Goal: Complete Application Form: Complete application form

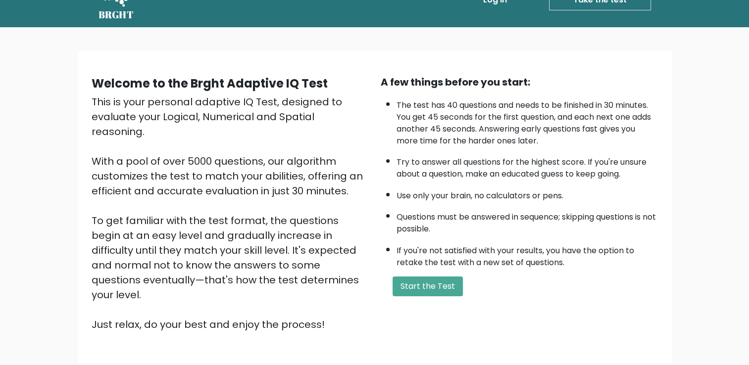
scroll to position [49, 0]
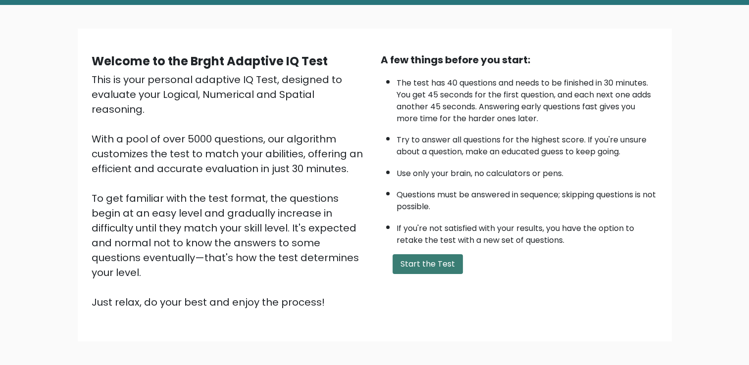
click at [422, 261] on button "Start the Test" at bounding box center [427, 264] width 70 height 20
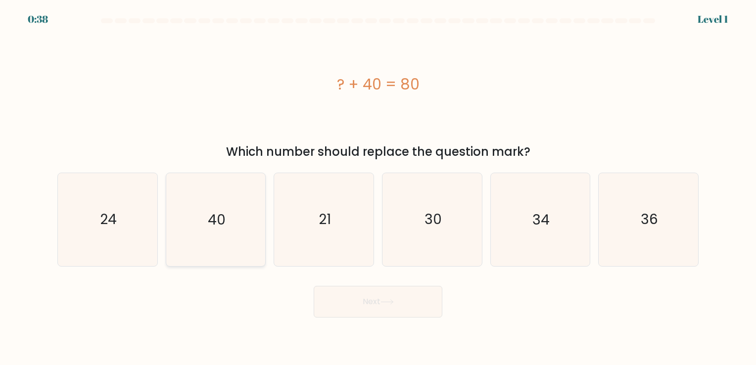
click at [217, 224] on text "40" at bounding box center [217, 219] width 18 height 19
click at [378, 188] on input "b. 40" at bounding box center [378, 185] width 0 height 5
radio input "true"
click at [410, 310] on button "Next" at bounding box center [378, 302] width 129 height 32
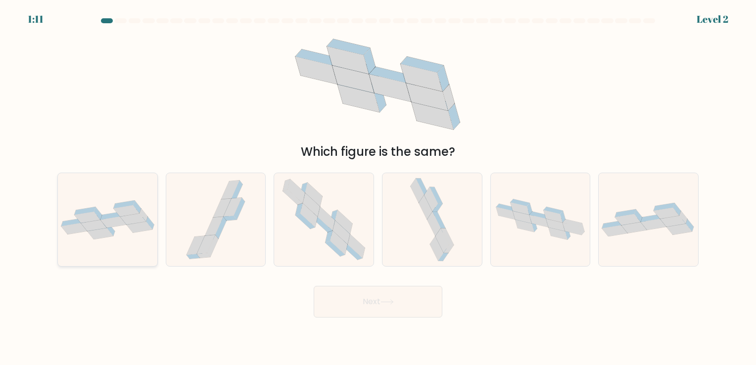
click at [140, 221] on icon at bounding box center [133, 218] width 26 height 11
click at [378, 188] on input "a." at bounding box center [378, 185] width 0 height 5
radio input "true"
click at [360, 303] on button "Next" at bounding box center [378, 302] width 129 height 32
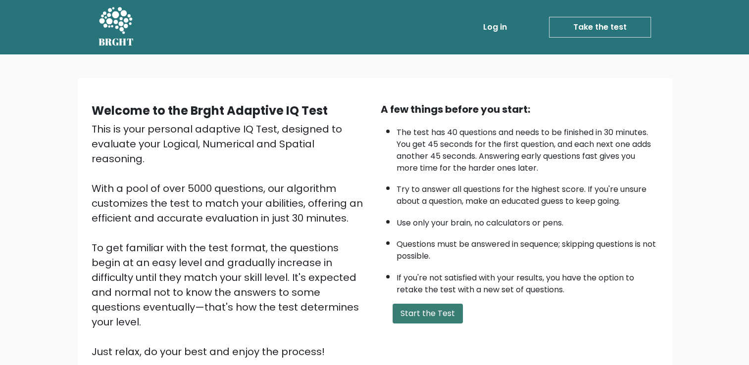
click at [440, 312] on button "Start the Test" at bounding box center [427, 314] width 70 height 20
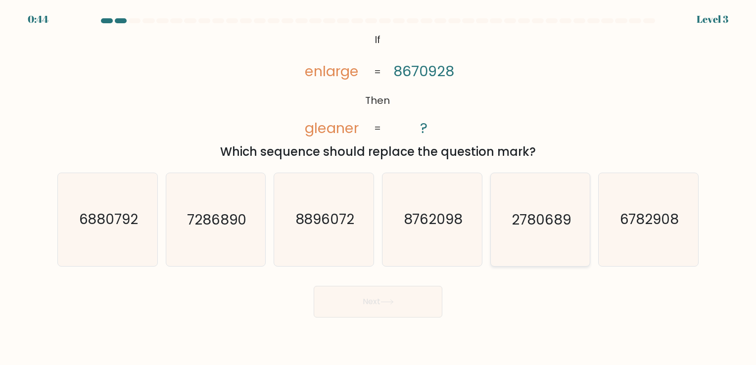
click at [546, 207] on icon "2780689" at bounding box center [540, 219] width 93 height 93
click at [379, 188] on input "e. 2780689" at bounding box center [378, 185] width 0 height 5
radio input "true"
click at [378, 307] on button "Next" at bounding box center [378, 302] width 129 height 32
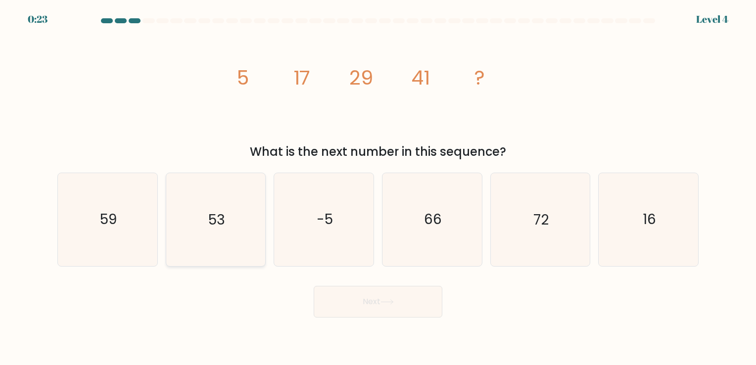
click at [228, 211] on icon "53" at bounding box center [215, 219] width 93 height 93
click at [378, 188] on input "b. 53" at bounding box center [378, 185] width 0 height 5
radio input "true"
click at [374, 294] on button "Next" at bounding box center [378, 302] width 129 height 32
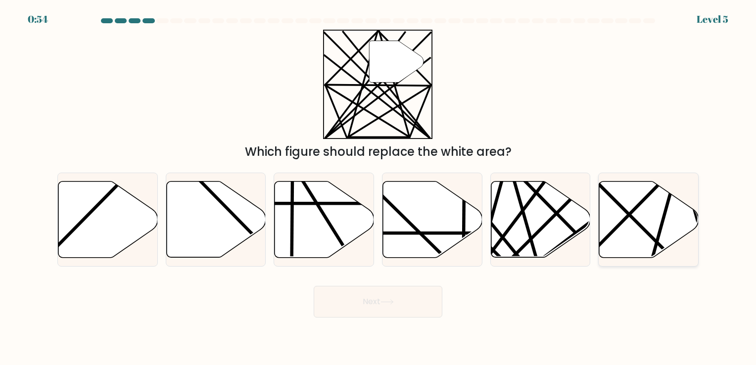
click at [638, 215] on icon at bounding box center [648, 219] width 99 height 76
click at [379, 188] on input "f." at bounding box center [378, 185] width 0 height 5
radio input "true"
click at [411, 293] on button "Next" at bounding box center [378, 302] width 129 height 32
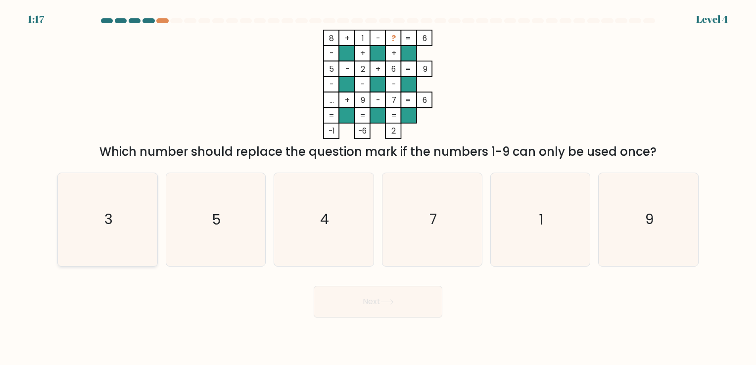
click at [115, 225] on icon "3" at bounding box center [107, 219] width 93 height 93
click at [378, 188] on input "a. 3" at bounding box center [378, 185] width 0 height 5
radio input "true"
click at [358, 300] on button "Next" at bounding box center [378, 302] width 129 height 32
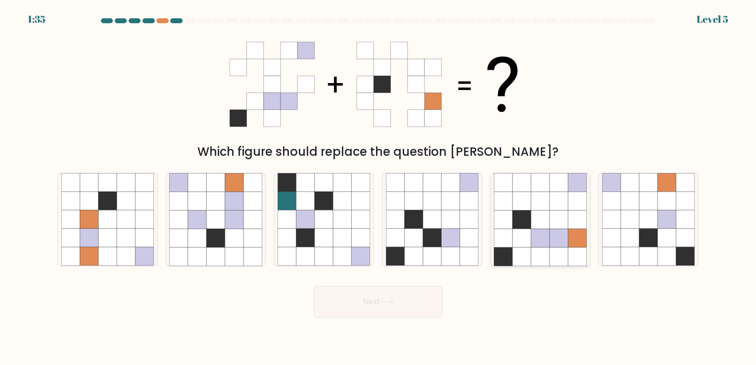
click at [557, 231] on icon at bounding box center [559, 238] width 18 height 18
click at [379, 188] on input "e." at bounding box center [378, 185] width 0 height 5
radio input "true"
click at [394, 303] on icon at bounding box center [387, 301] width 13 height 5
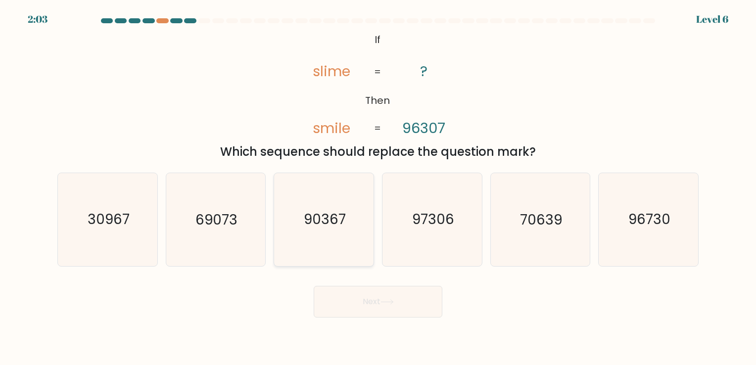
click at [298, 219] on icon "90367" at bounding box center [324, 219] width 93 height 93
click at [378, 188] on input "c. 90367" at bounding box center [378, 185] width 0 height 5
radio input "true"
click at [391, 288] on button "Next" at bounding box center [378, 302] width 129 height 32
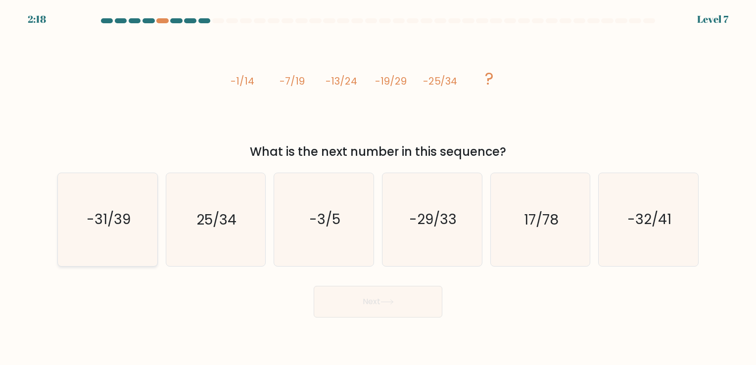
click at [119, 217] on text "-31/39" at bounding box center [109, 219] width 44 height 19
click at [378, 188] on input "a. -31/39" at bounding box center [378, 185] width 0 height 5
radio input "true"
click at [418, 310] on button "Next" at bounding box center [378, 302] width 129 height 32
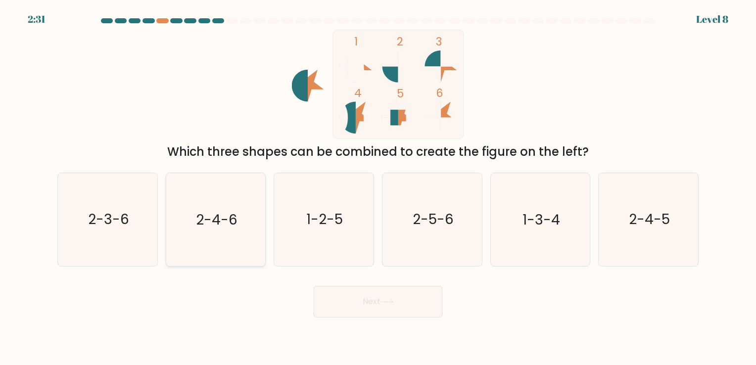
click at [245, 210] on icon "2-4-6" at bounding box center [215, 219] width 93 height 93
click at [378, 188] on input "b. 2-4-6" at bounding box center [378, 185] width 0 height 5
radio input "true"
click at [418, 304] on button "Next" at bounding box center [378, 302] width 129 height 32
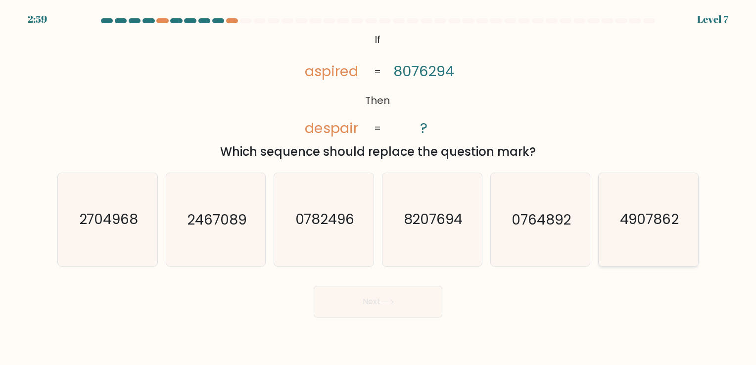
click at [637, 223] on text "4907862" at bounding box center [648, 219] width 59 height 19
click at [379, 188] on input "f. 4907862" at bounding box center [378, 185] width 0 height 5
radio input "true"
click at [433, 301] on button "Next" at bounding box center [378, 302] width 129 height 32
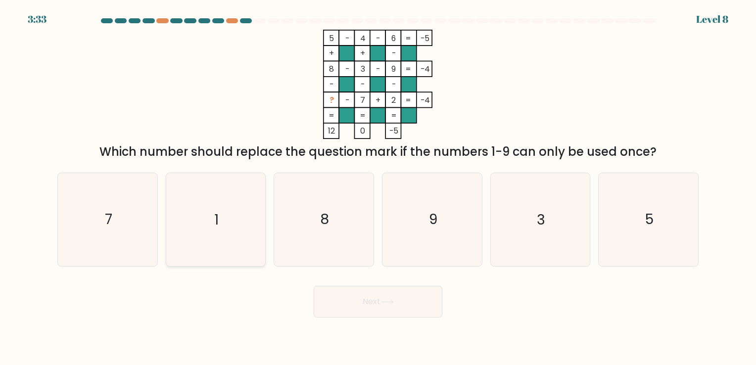
click at [200, 245] on icon "1" at bounding box center [215, 219] width 93 height 93
click at [378, 188] on input "b. 1" at bounding box center [378, 185] width 0 height 5
radio input "true"
click at [366, 299] on button "Next" at bounding box center [378, 302] width 129 height 32
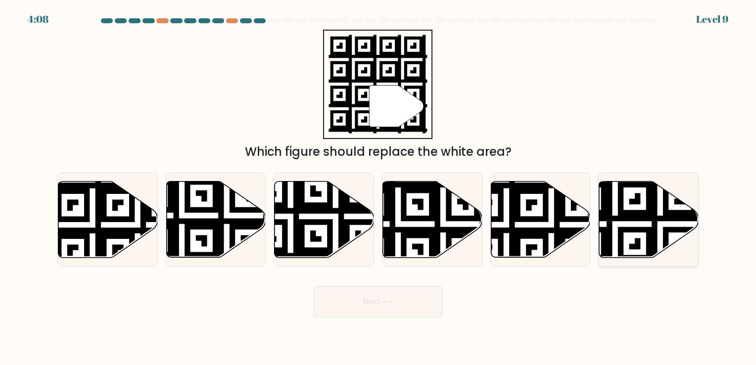
click at [630, 223] on icon at bounding box center [648, 219] width 99 height 76
click at [379, 188] on input "f." at bounding box center [378, 185] width 0 height 5
radio input "true"
click at [374, 305] on button "Next" at bounding box center [378, 302] width 129 height 32
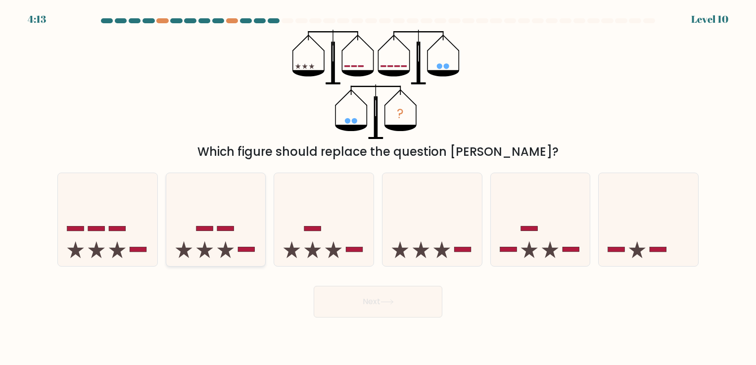
click at [236, 243] on icon at bounding box center [215, 220] width 99 height 82
click at [378, 188] on input "b." at bounding box center [378, 185] width 0 height 5
radio input "true"
click at [343, 296] on button "Next" at bounding box center [378, 302] width 129 height 32
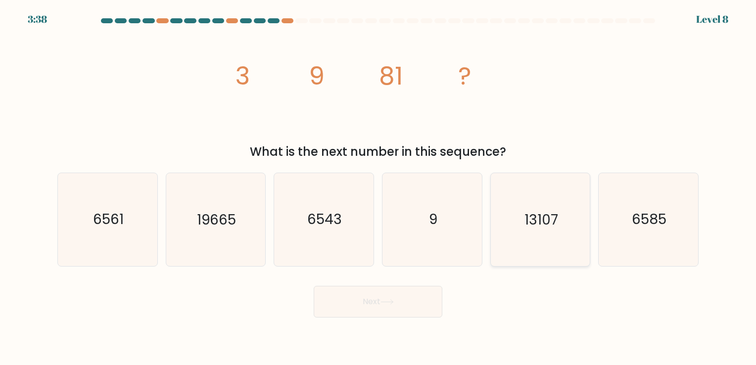
click at [557, 240] on icon "13107" at bounding box center [540, 219] width 93 height 93
click at [379, 188] on input "e. 13107" at bounding box center [378, 185] width 0 height 5
radio input "true"
click at [424, 300] on button "Next" at bounding box center [378, 302] width 129 height 32
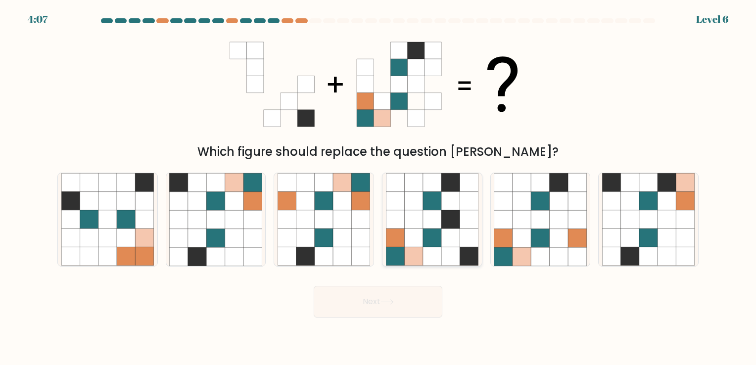
click at [436, 248] on icon at bounding box center [432, 256] width 18 height 18
click at [379, 188] on input "d." at bounding box center [378, 185] width 0 height 5
radio input "true"
click at [418, 310] on button "Next" at bounding box center [378, 302] width 129 height 32
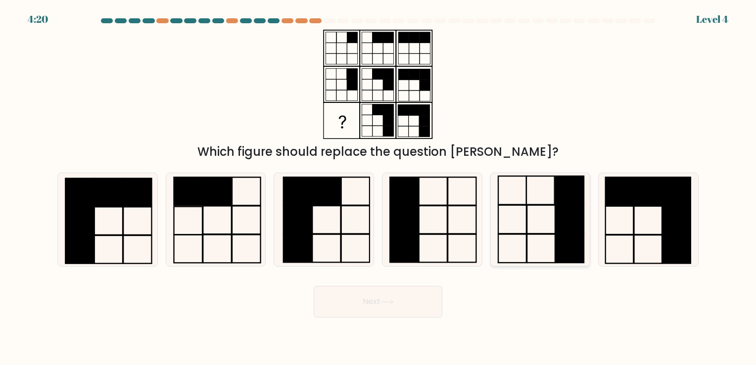
click at [540, 203] on icon at bounding box center [540, 219] width 93 height 93
click at [379, 188] on input "e." at bounding box center [378, 185] width 0 height 5
radio input "true"
click at [406, 301] on button "Next" at bounding box center [378, 302] width 129 height 32
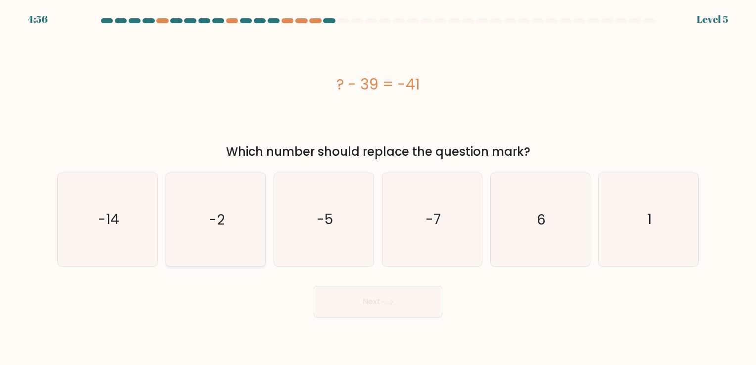
click at [254, 237] on icon "-2" at bounding box center [215, 219] width 93 height 93
click at [378, 188] on input "b. -2" at bounding box center [378, 185] width 0 height 5
radio input "true"
click at [356, 301] on button "Next" at bounding box center [378, 302] width 129 height 32
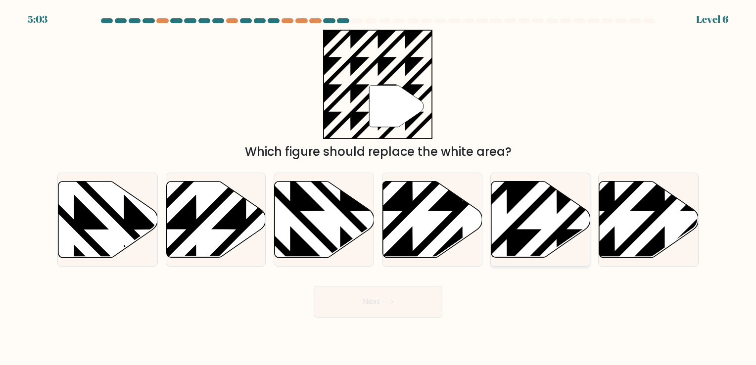
click at [514, 198] on icon at bounding box center [507, 179] width 200 height 200
click at [379, 188] on input "e." at bounding box center [378, 185] width 0 height 5
radio input "true"
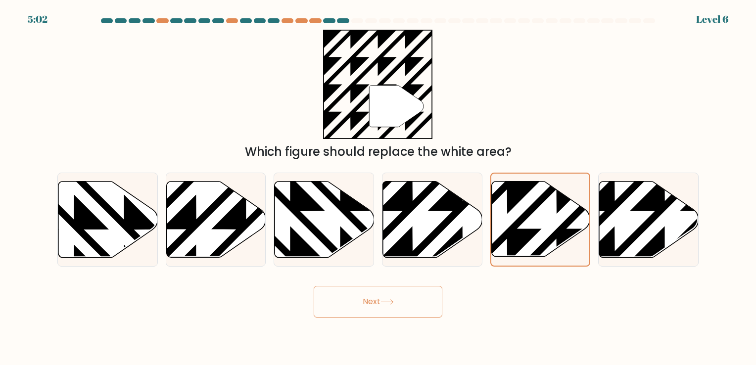
click at [401, 303] on button "Next" at bounding box center [378, 302] width 129 height 32
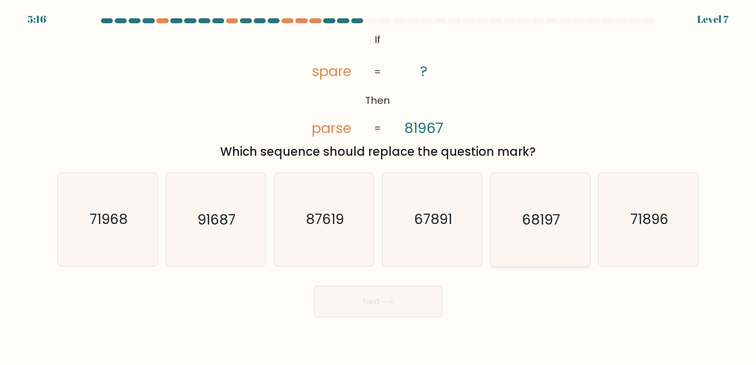
click at [539, 230] on icon "68197" at bounding box center [540, 219] width 93 height 93
click at [379, 188] on input "e. 68197" at bounding box center [378, 185] width 0 height 5
radio input "true"
click at [424, 306] on button "Next" at bounding box center [378, 302] width 129 height 32
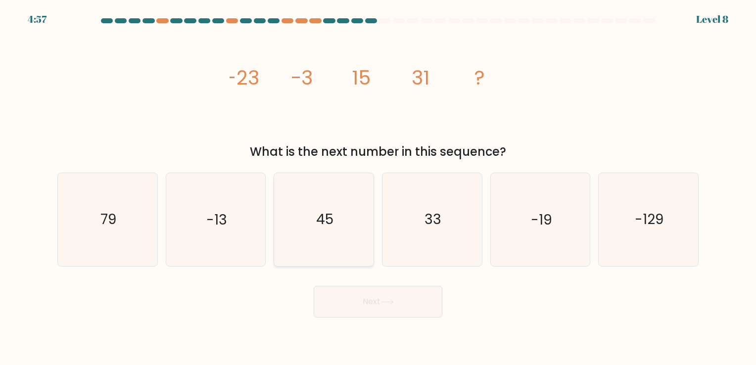
click at [338, 223] on icon "45" at bounding box center [324, 219] width 93 height 93
click at [378, 188] on input "c. 45" at bounding box center [378, 185] width 0 height 5
radio input "true"
click at [402, 300] on button "Next" at bounding box center [378, 302] width 129 height 32
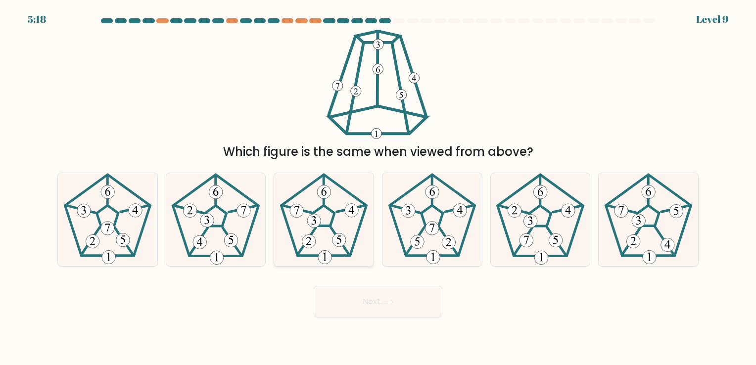
click at [321, 231] on icon at bounding box center [324, 219] width 93 height 93
click at [378, 188] on input "c." at bounding box center [378, 185] width 0 height 5
radio input "true"
click at [390, 301] on icon at bounding box center [387, 301] width 13 height 5
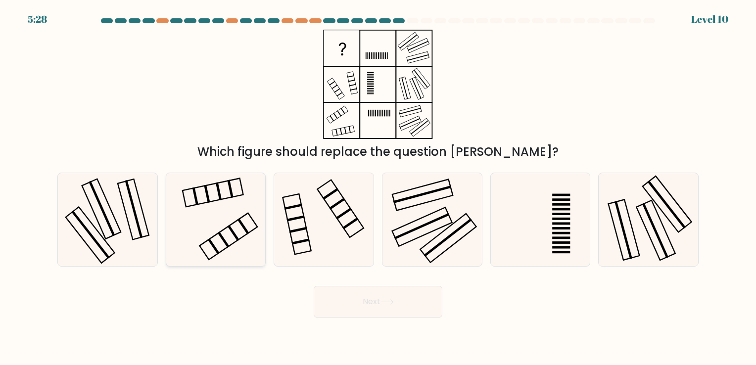
click at [248, 191] on icon at bounding box center [215, 219] width 93 height 93
click at [378, 188] on input "b." at bounding box center [378, 185] width 0 height 5
radio input "true"
click at [383, 305] on button "Next" at bounding box center [378, 302] width 129 height 32
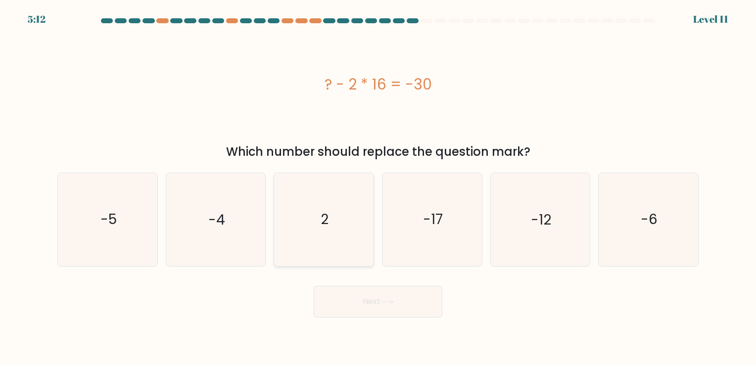
click at [357, 217] on icon "2" at bounding box center [324, 219] width 93 height 93
click at [378, 188] on input "c. 2" at bounding box center [378, 185] width 0 height 5
radio input "true"
click at [406, 308] on button "Next" at bounding box center [378, 302] width 129 height 32
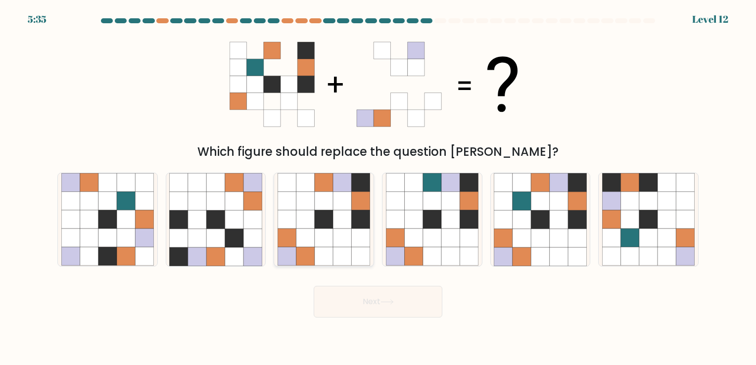
click at [329, 219] on icon at bounding box center [324, 219] width 18 height 18
click at [378, 188] on input "c." at bounding box center [378, 185] width 0 height 5
radio input "true"
click at [544, 233] on icon at bounding box center [540, 238] width 18 height 18
click at [379, 188] on input "e." at bounding box center [378, 185] width 0 height 5
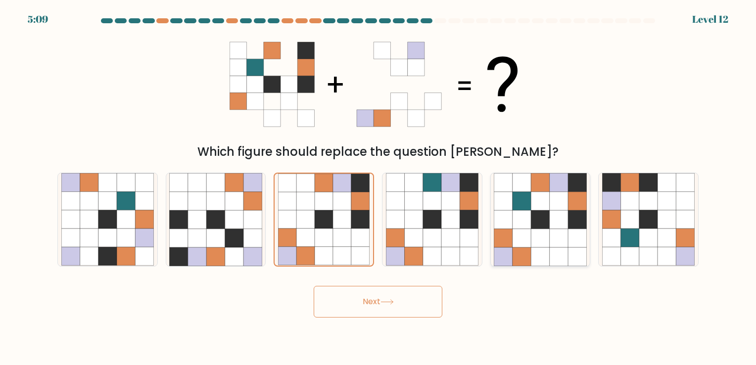
radio input "true"
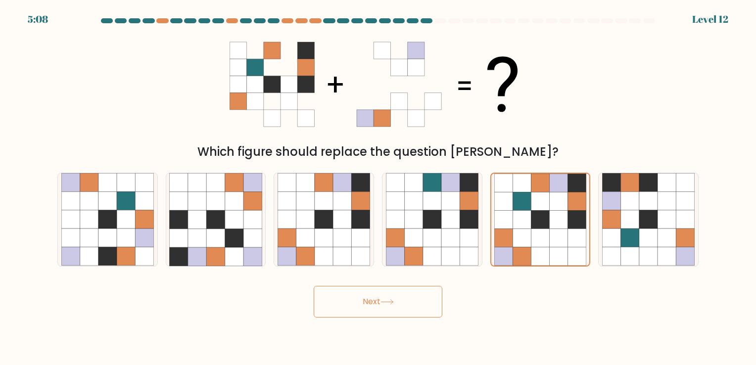
click at [423, 310] on button "Next" at bounding box center [378, 302] width 129 height 32
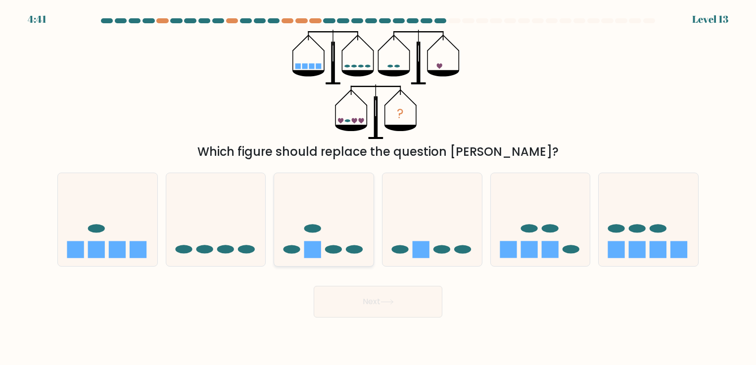
click at [321, 203] on icon at bounding box center [323, 220] width 99 height 82
click at [378, 188] on input "c." at bounding box center [378, 185] width 0 height 5
radio input "true"
click at [368, 308] on button "Next" at bounding box center [378, 302] width 129 height 32
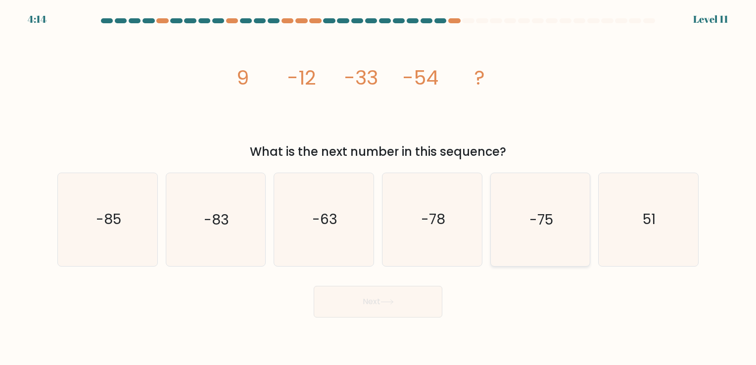
click at [539, 243] on icon "-75" at bounding box center [540, 219] width 93 height 93
click at [379, 188] on input "e. -75" at bounding box center [378, 185] width 0 height 5
radio input "true"
click at [367, 311] on button "Next" at bounding box center [378, 302] width 129 height 32
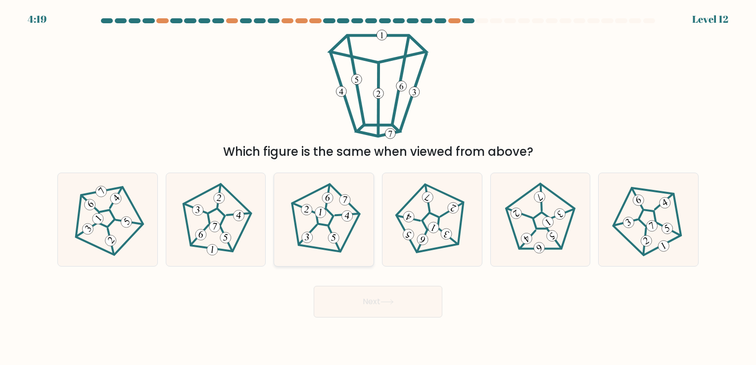
click at [319, 222] on icon at bounding box center [324, 220] width 74 height 74
click at [378, 188] on input "c." at bounding box center [378, 185] width 0 height 5
radio input "true"
click at [399, 303] on button "Next" at bounding box center [378, 302] width 129 height 32
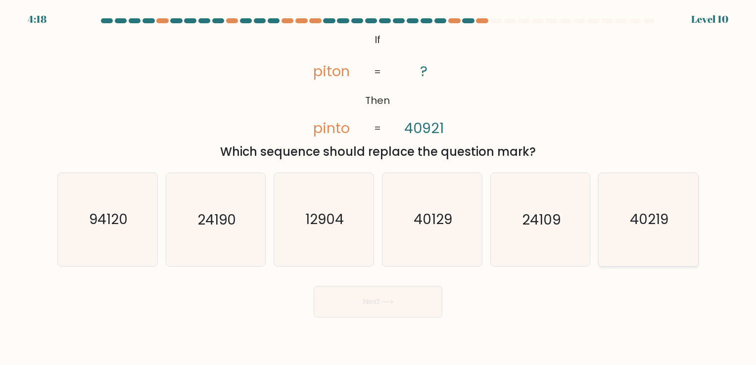
click at [651, 233] on icon "40219" at bounding box center [648, 219] width 93 height 93
click at [379, 188] on input "f. 40219" at bounding box center [378, 185] width 0 height 5
radio input "true"
click at [426, 296] on button "Next" at bounding box center [378, 302] width 129 height 32
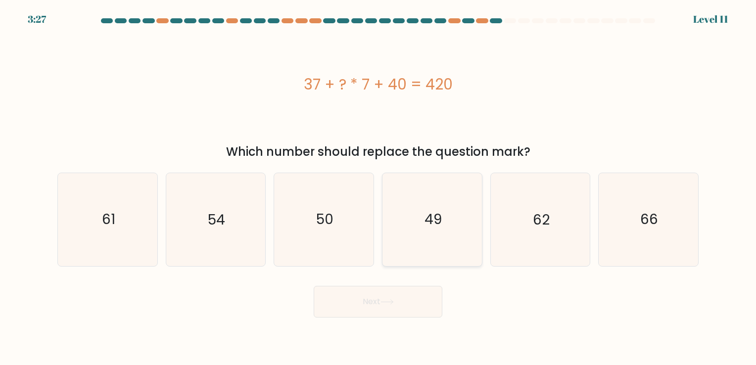
click at [435, 221] on text "49" at bounding box center [433, 219] width 17 height 19
click at [379, 188] on input "d. 49" at bounding box center [378, 185] width 0 height 5
radio input "true"
click at [422, 301] on button "Next" at bounding box center [378, 302] width 129 height 32
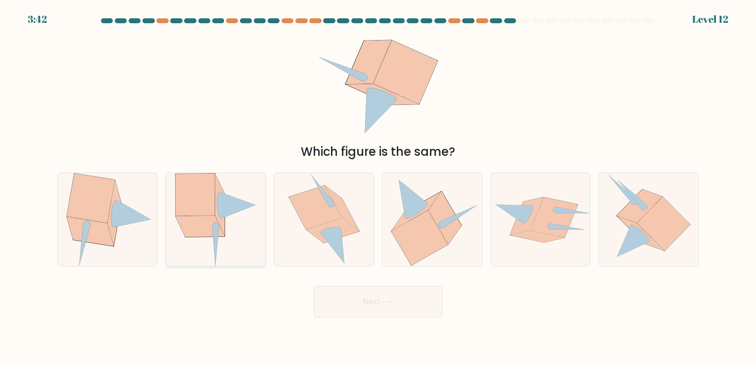
click at [227, 233] on icon at bounding box center [215, 219] width 81 height 93
click at [378, 188] on input "b." at bounding box center [378, 185] width 0 height 5
radio input "true"
click at [364, 305] on button "Next" at bounding box center [378, 302] width 129 height 32
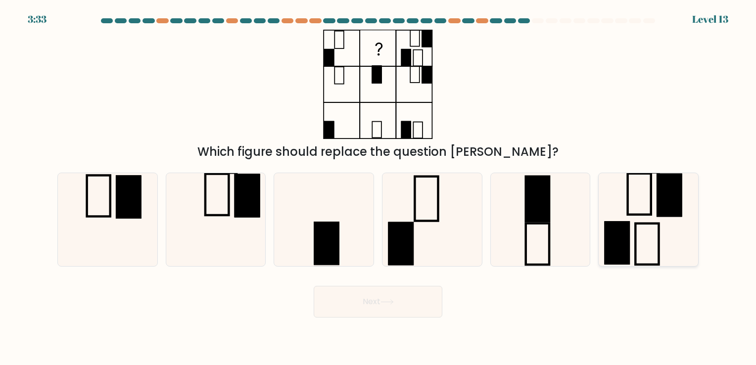
click at [645, 226] on icon at bounding box center [648, 219] width 93 height 93
click at [379, 188] on input "f." at bounding box center [378, 185] width 0 height 5
radio input "true"
click at [551, 231] on icon at bounding box center [540, 219] width 93 height 93
click at [379, 188] on input "e." at bounding box center [378, 185] width 0 height 5
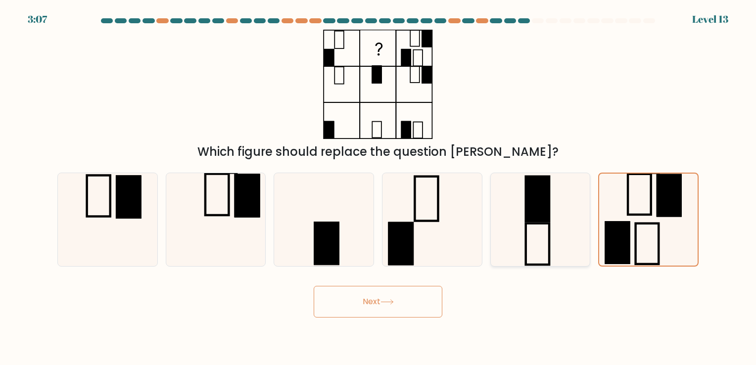
radio input "true"
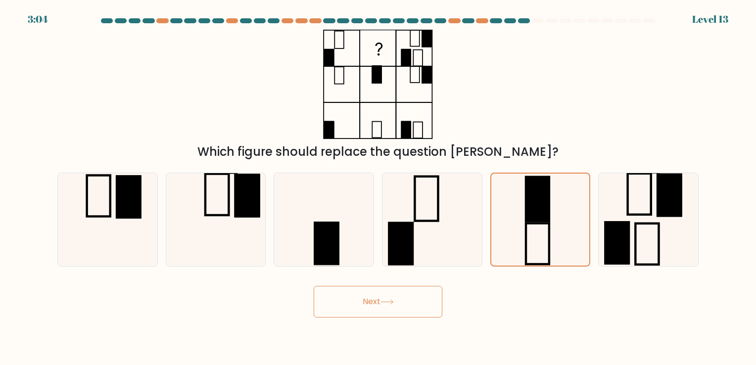
click at [436, 300] on button "Next" at bounding box center [378, 302] width 129 height 32
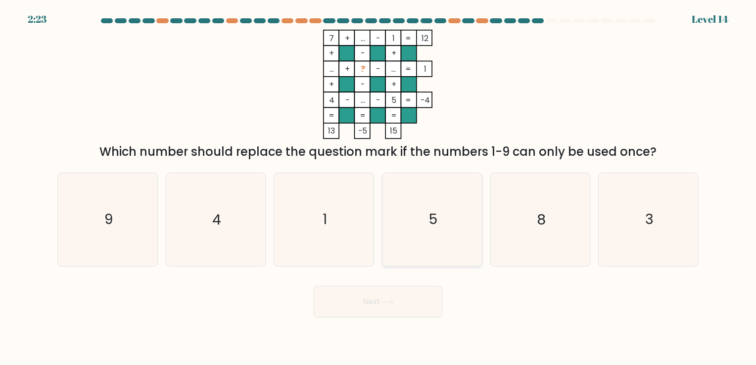
click at [420, 196] on icon "5" at bounding box center [432, 219] width 93 height 93
click at [379, 188] on input "d. 5" at bounding box center [378, 185] width 0 height 5
radio input "true"
click at [416, 299] on button "Next" at bounding box center [378, 302] width 129 height 32
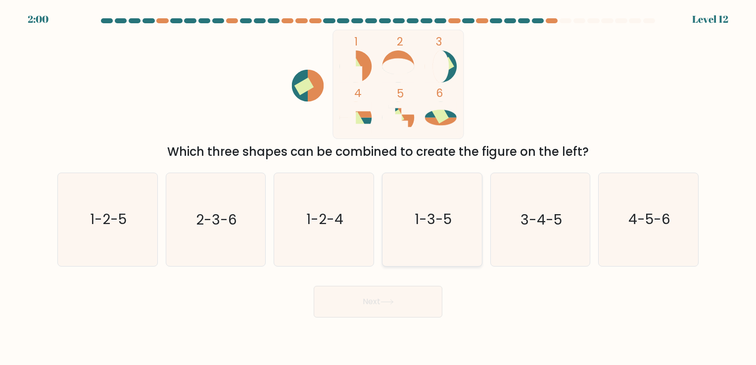
click at [436, 221] on text "1-3-5" at bounding box center [433, 219] width 37 height 19
click at [379, 188] on input "d. 1-3-5" at bounding box center [378, 185] width 0 height 5
radio input "true"
click at [427, 302] on button "Next" at bounding box center [378, 302] width 129 height 32
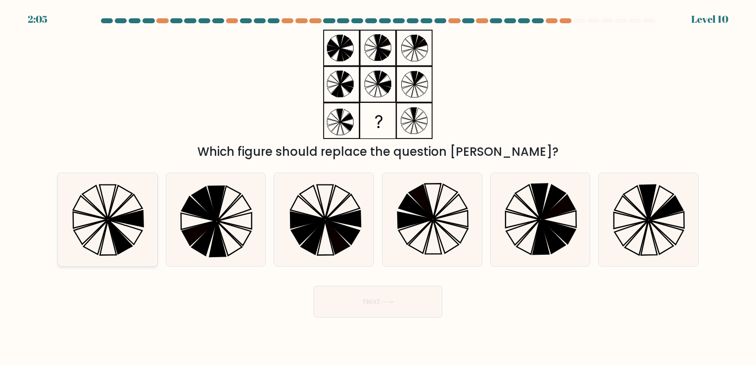
click at [117, 239] on icon at bounding box center [120, 238] width 24 height 34
click at [378, 188] on input "a." at bounding box center [378, 185] width 0 height 5
radio input "true"
click at [431, 311] on button "Next" at bounding box center [378, 302] width 129 height 32
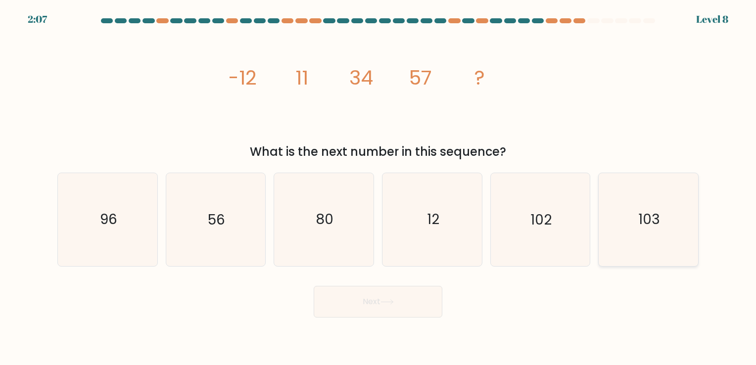
click at [633, 240] on icon "103" at bounding box center [648, 219] width 93 height 93
click at [379, 188] on input "f. 103" at bounding box center [378, 185] width 0 height 5
radio input "true"
click at [375, 323] on body "2:07 Level 8" at bounding box center [378, 182] width 756 height 365
click at [388, 305] on icon at bounding box center [387, 301] width 13 height 5
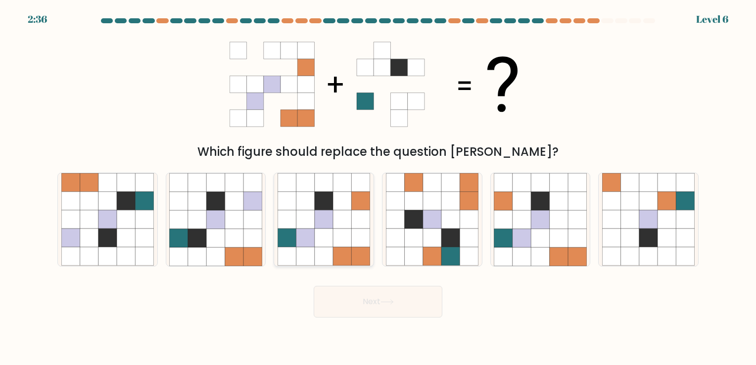
click at [358, 242] on icon at bounding box center [361, 238] width 18 height 18
click at [378, 188] on input "c." at bounding box center [378, 185] width 0 height 5
radio input "true"
click at [404, 297] on button "Next" at bounding box center [378, 302] width 129 height 32
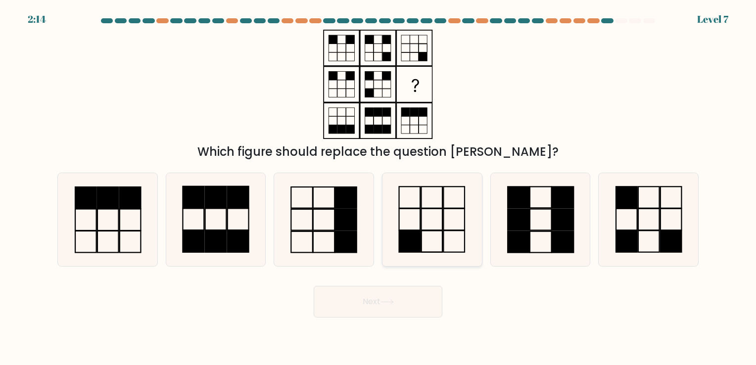
click at [446, 219] on icon at bounding box center [432, 219] width 93 height 93
click at [379, 188] on input "d." at bounding box center [378, 185] width 0 height 5
radio input "true"
click at [410, 283] on div "Next" at bounding box center [377, 298] width 653 height 39
click at [410, 291] on button "Next" at bounding box center [378, 302] width 129 height 32
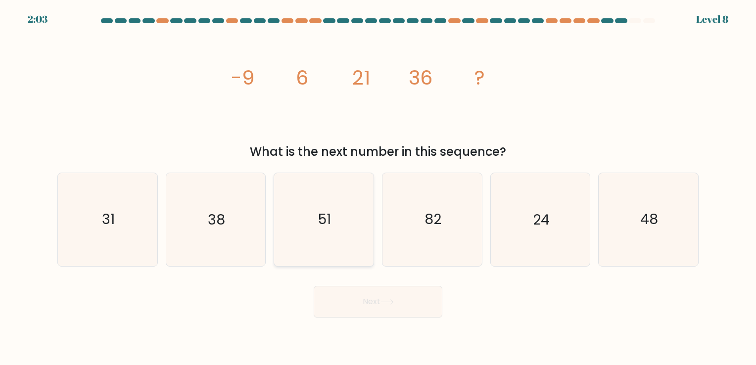
click at [328, 230] on icon "51" at bounding box center [324, 219] width 93 height 93
click at [378, 188] on input "c. 51" at bounding box center [378, 185] width 0 height 5
radio input "true"
click at [405, 310] on button "Next" at bounding box center [378, 302] width 129 height 32
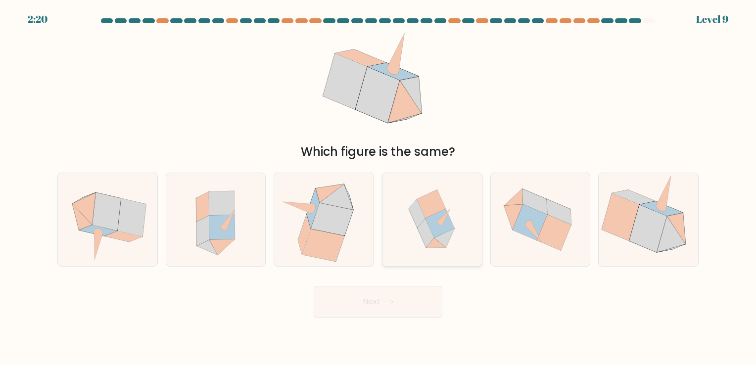
click at [459, 240] on icon at bounding box center [432, 219] width 91 height 93
click at [379, 188] on input "d." at bounding box center [378, 185] width 0 height 5
radio input "true"
click at [424, 294] on button "Next" at bounding box center [378, 302] width 129 height 32
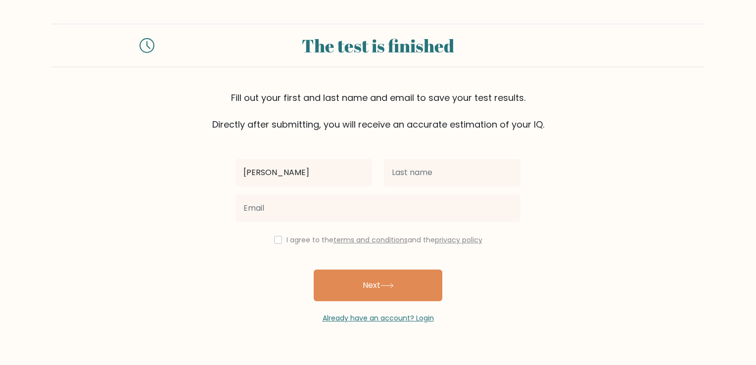
type input "[PERSON_NAME]"
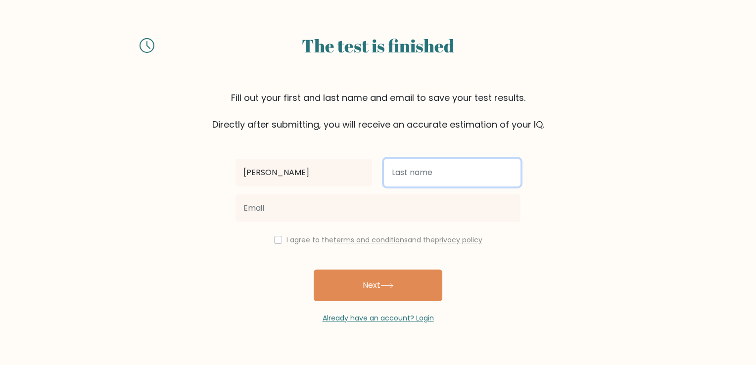
type input "[PERSON_NAME]"
type input "[PERSON_NAME][EMAIL_ADDRESS][DOMAIN_NAME]"
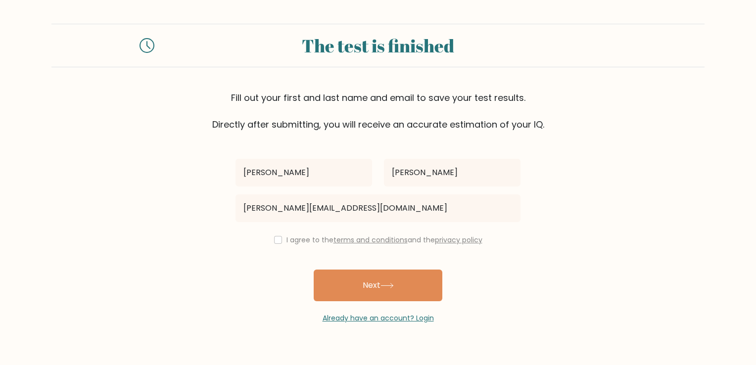
click at [271, 238] on div "I agree to the terms and conditions and the privacy policy" at bounding box center [378, 240] width 297 height 12
click at [279, 242] on input "checkbox" at bounding box center [278, 240] width 8 height 8
checkbox input "true"
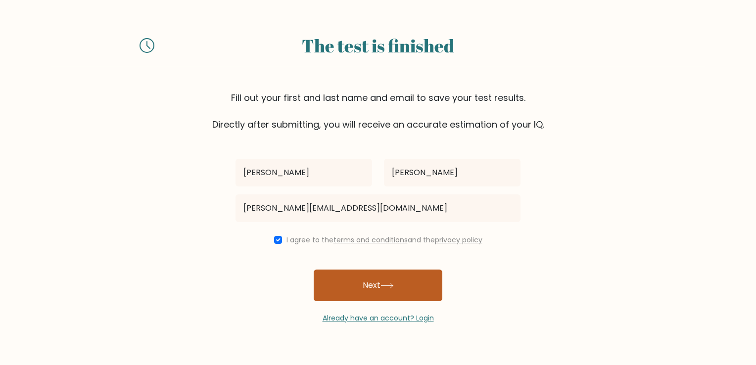
click at [368, 282] on button "Next" at bounding box center [378, 286] width 129 height 32
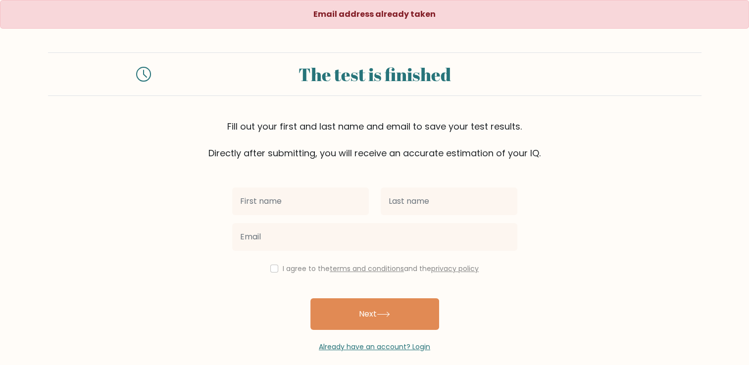
click at [312, 201] on input "text" at bounding box center [300, 202] width 137 height 28
type input "[PERSON_NAME]"
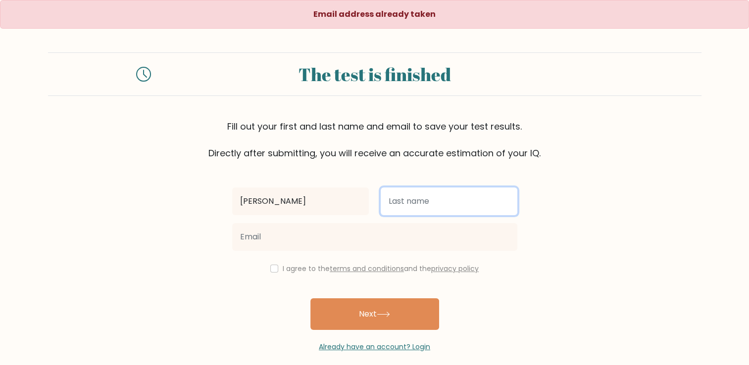
type input "[PERSON_NAME]"
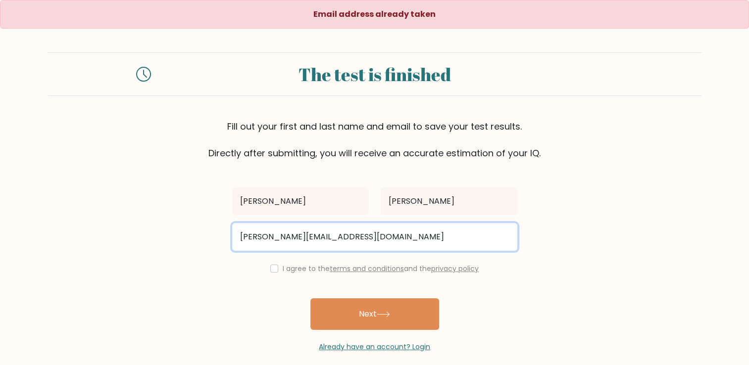
click at [305, 235] on input "[PERSON_NAME][EMAIL_ADDRESS][DOMAIN_NAME]" at bounding box center [374, 237] width 285 height 28
type input "[PERSON_NAME][EMAIL_ADDRESS][DOMAIN_NAME]"
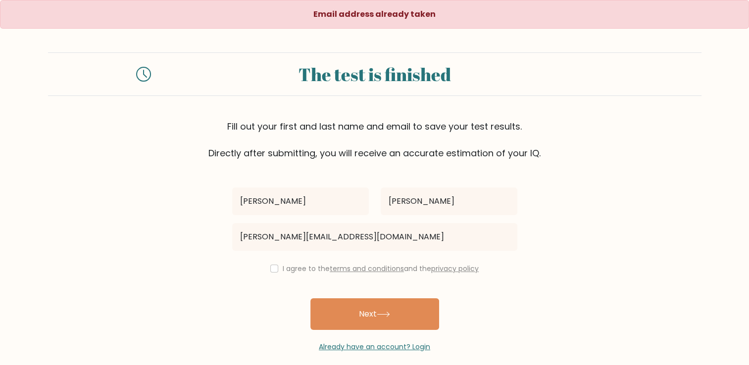
click at [267, 268] on div "I agree to the terms and conditions and the privacy policy" at bounding box center [374, 269] width 297 height 12
click at [275, 271] on input "checkbox" at bounding box center [274, 269] width 8 height 8
checkbox input "true"
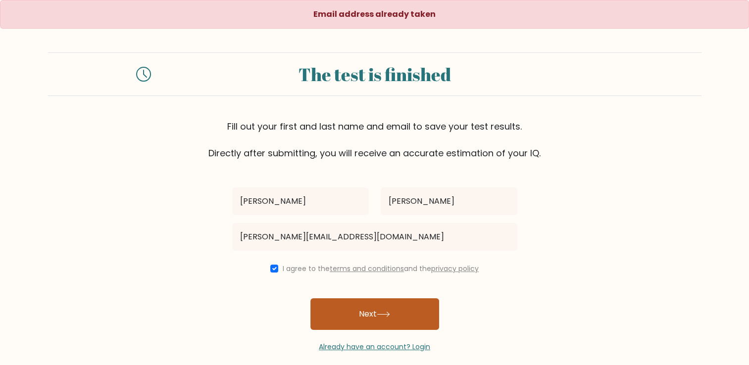
click at [369, 314] on button "Next" at bounding box center [374, 314] width 129 height 32
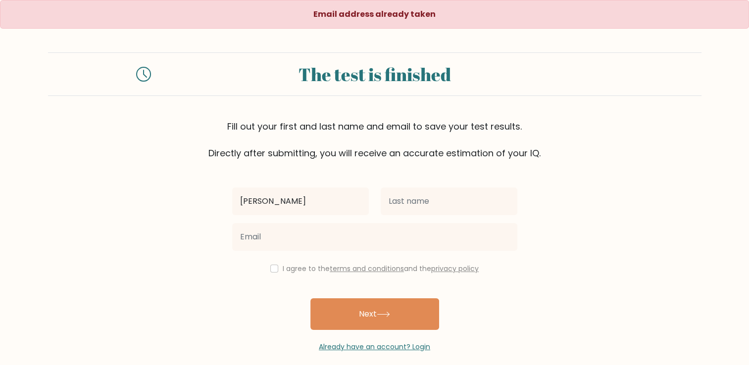
type input "[PERSON_NAME]"
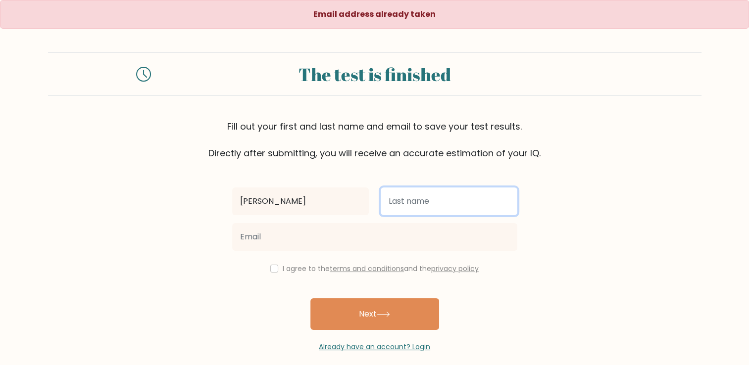
click at [422, 197] on input "text" at bounding box center [449, 202] width 137 height 28
type input "[PERSON_NAME]"
type input "[PERSON_NAME][EMAIL_ADDRESS][DOMAIN_NAME]"
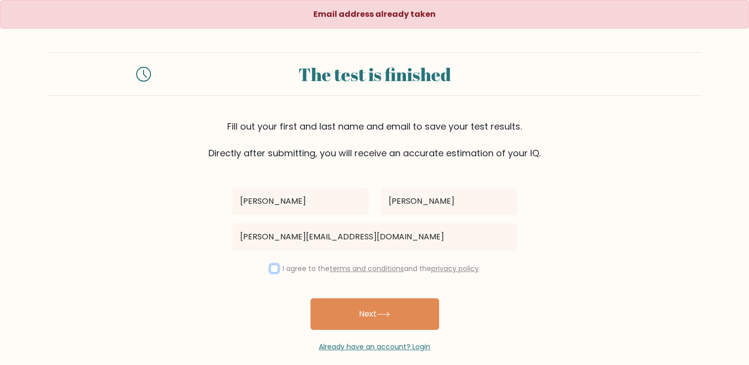
click at [270, 269] on input "checkbox" at bounding box center [274, 269] width 8 height 8
checkbox input "true"
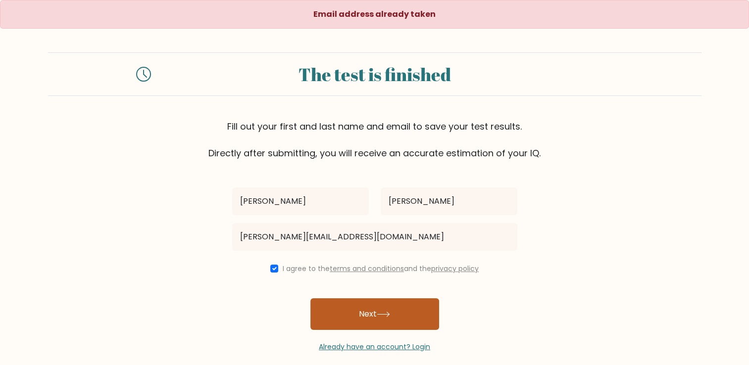
click at [353, 307] on button "Next" at bounding box center [374, 314] width 129 height 32
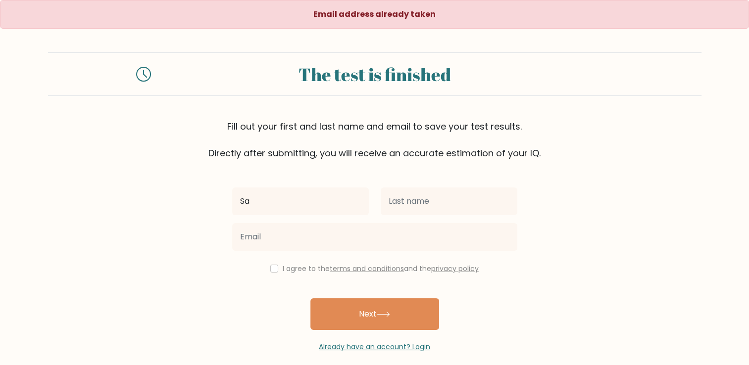
type input "[PERSON_NAME]"
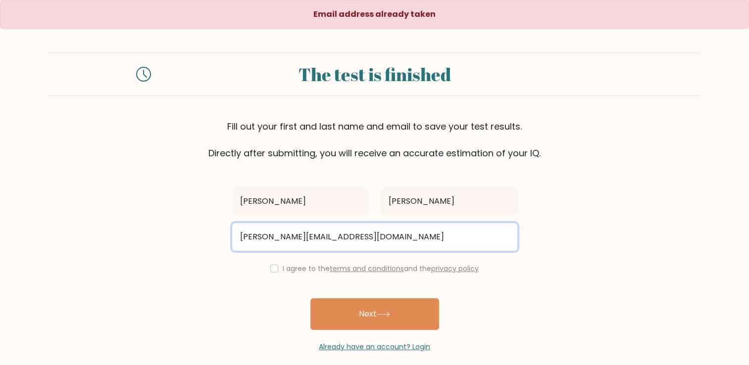
click at [395, 240] on input "[PERSON_NAME][EMAIL_ADDRESS][DOMAIN_NAME]" at bounding box center [374, 237] width 285 height 28
click at [383, 237] on input "[PERSON_NAME][EMAIL_ADDRESS][DOMAIN_NAME]" at bounding box center [374, 237] width 285 height 28
type input "[PERSON_NAME][EMAIL_ADDRESS][DOMAIN_NAME]"
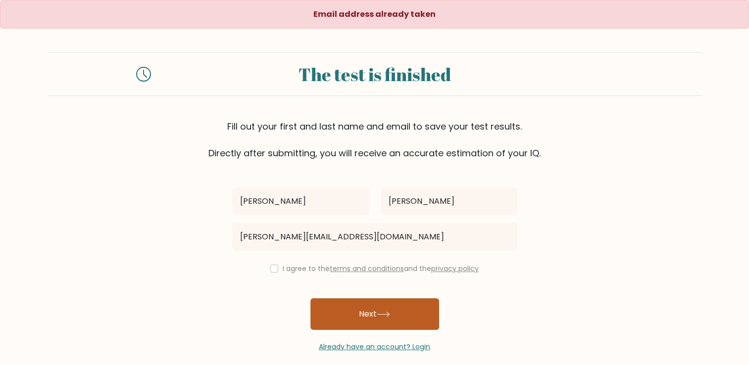
click at [404, 318] on button "Next" at bounding box center [374, 314] width 129 height 32
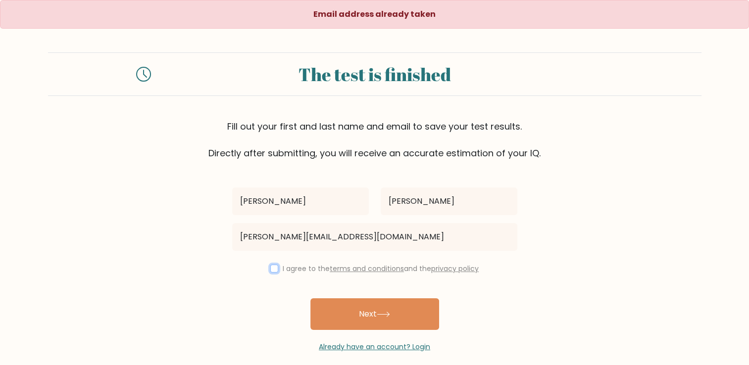
click at [274, 271] on input "checkbox" at bounding box center [274, 269] width 8 height 8
checkbox input "true"
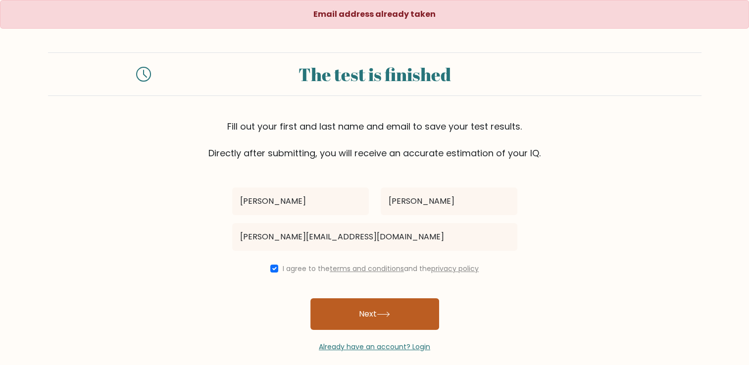
click at [371, 315] on button "Next" at bounding box center [374, 314] width 129 height 32
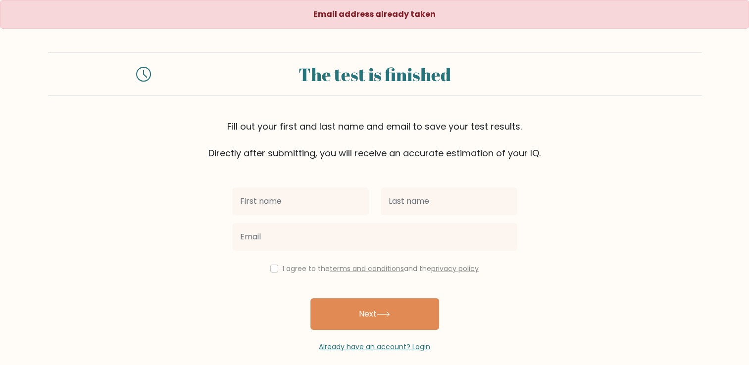
click at [324, 203] on input "text" at bounding box center [300, 202] width 137 height 28
click at [509, 267] on div "I agree to the terms and conditions and the privacy policy" at bounding box center [374, 269] width 297 height 12
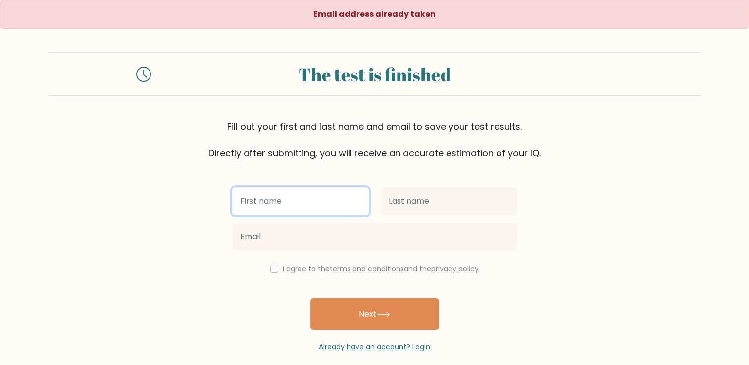
click at [304, 199] on input "text" at bounding box center [300, 202] width 137 height 28
type input "[PERSON_NAME]"
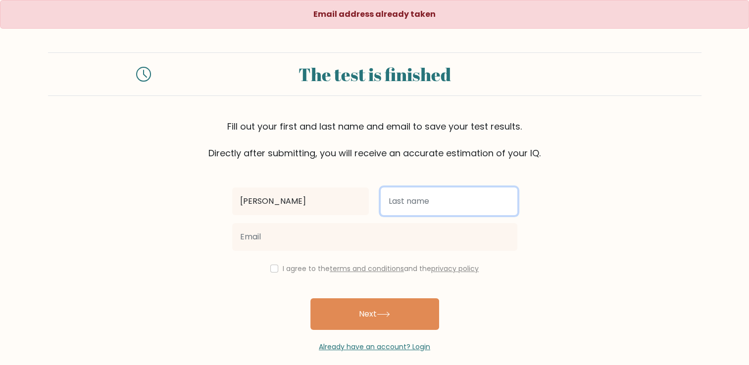
click at [410, 198] on input "text" at bounding box center [449, 202] width 137 height 28
type input "[PERSON_NAME]"
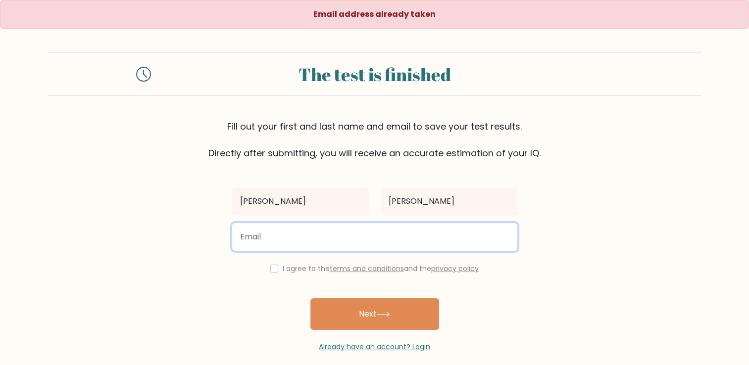
click at [355, 232] on input "email" at bounding box center [374, 237] width 285 height 28
type input "[EMAIL_ADDRESS][DOMAIN_NAME]"
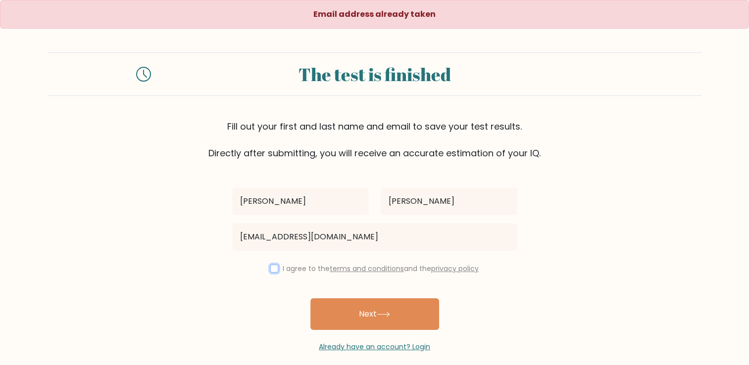
drag, startPoint x: 271, startPoint y: 268, endPoint x: 276, endPoint y: 272, distance: 6.0
click at [271, 268] on input "checkbox" at bounding box center [274, 269] width 8 height 8
checkbox input "true"
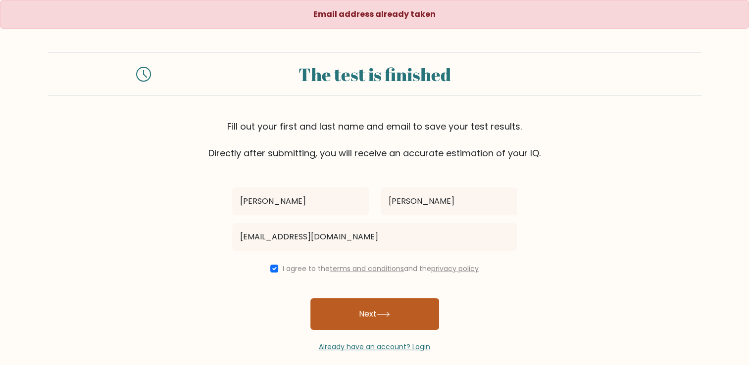
click at [359, 310] on button "Next" at bounding box center [374, 314] width 129 height 32
click at [360, 310] on button "Next" at bounding box center [374, 314] width 129 height 32
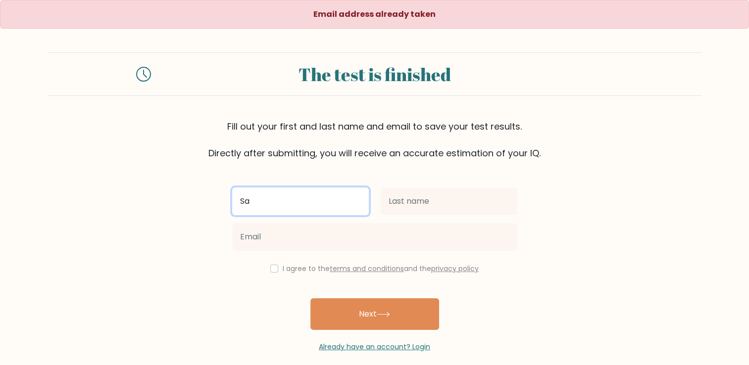
type input "[PERSON_NAME]"
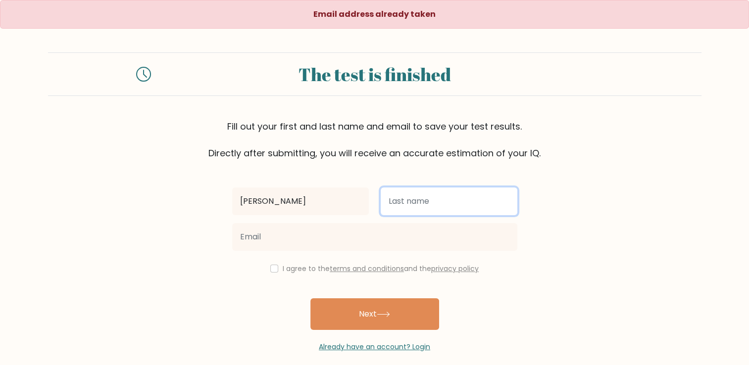
type input "Bernales"
type input "sarahfloralynb@gmail.com"
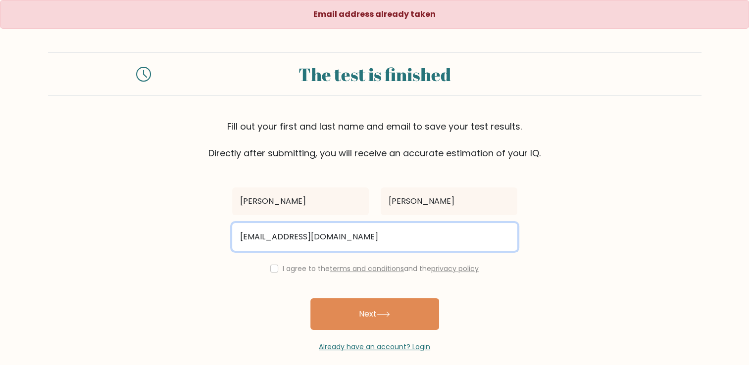
drag, startPoint x: 364, startPoint y: 240, endPoint x: 222, endPoint y: 235, distance: 142.1
click at [222, 235] on form "The test is finished Fill out your first and last name and email to save your t…" at bounding box center [374, 202] width 749 height 300
type input "florobernalesjr@gmail.com"
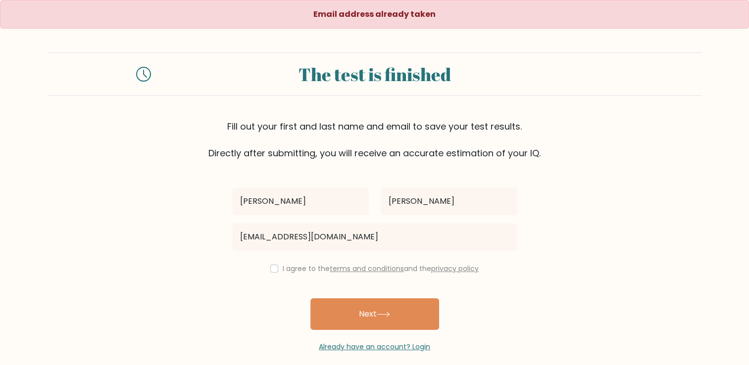
click at [269, 273] on div "I agree to the terms and conditions and the privacy policy" at bounding box center [374, 269] width 297 height 12
click at [271, 269] on input "checkbox" at bounding box center [274, 269] width 8 height 8
checkbox input "true"
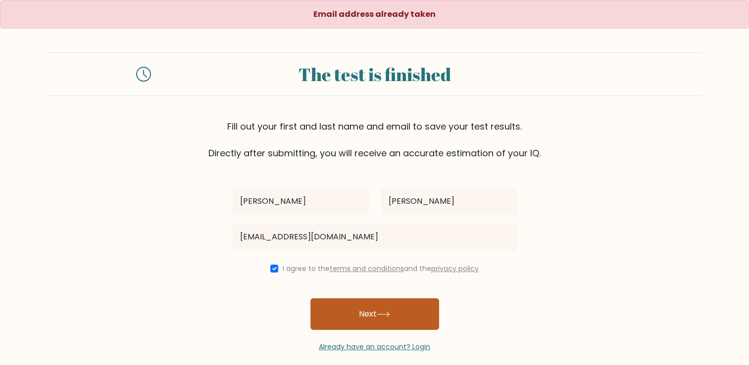
click at [354, 301] on button "Next" at bounding box center [374, 314] width 129 height 32
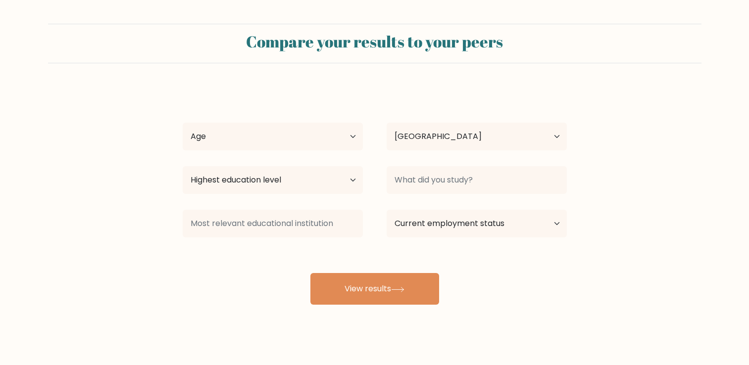
select select "PH"
click at [337, 138] on select "Age Under 18 years old 18-24 years old 25-34 years old 35-44 years old 45-54 ye…" at bounding box center [273, 137] width 180 height 28
select select "25_34"
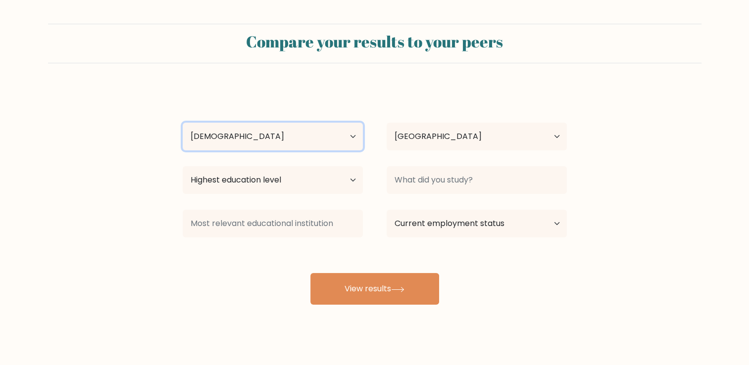
click at [183, 123] on select "Age Under 18 years old 18-24 years old 25-34 years old 35-44 years old 45-54 ye…" at bounding box center [273, 137] width 180 height 28
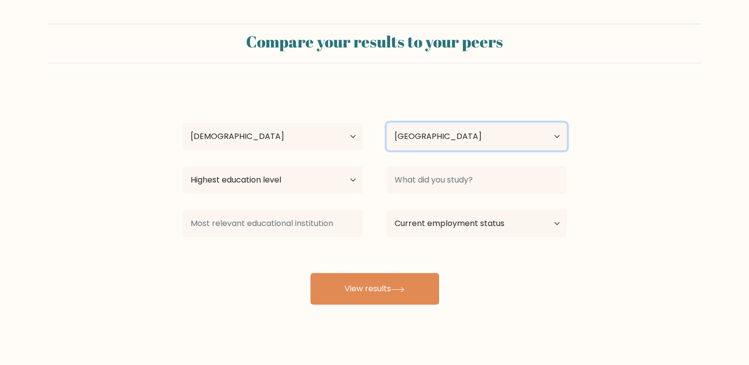
click at [426, 139] on select "Country Afghanistan Albania Algeria American Samoa Andorra Angola Anguilla Anta…" at bounding box center [476, 137] width 180 height 28
click at [426, 140] on select "Country Afghanistan Albania Algeria American Samoa Andorra Angola Anguilla Anta…" at bounding box center [476, 137] width 180 height 28
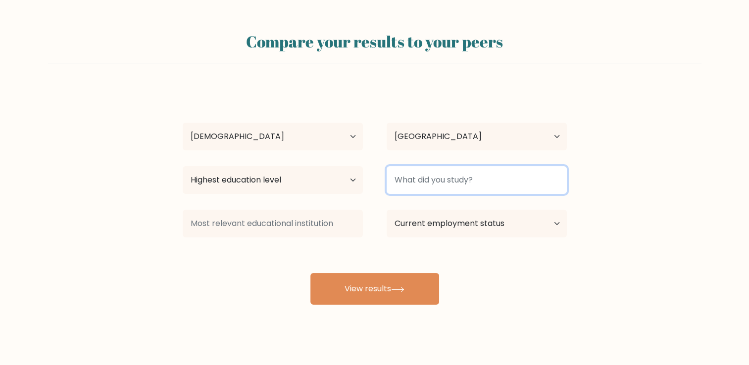
click at [443, 175] on input at bounding box center [476, 180] width 180 height 28
type input "V"
type input "N"
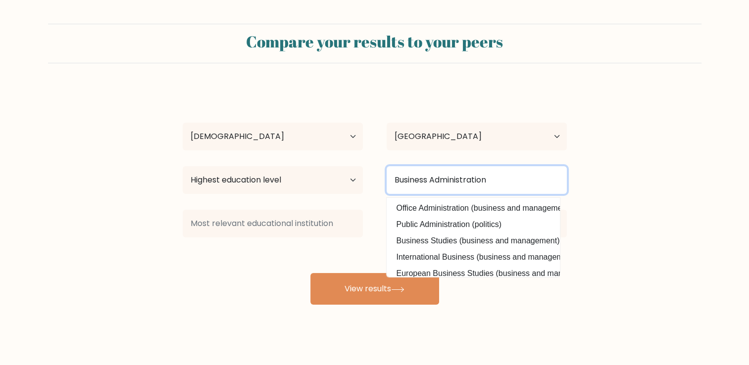
type input "Business Administration"
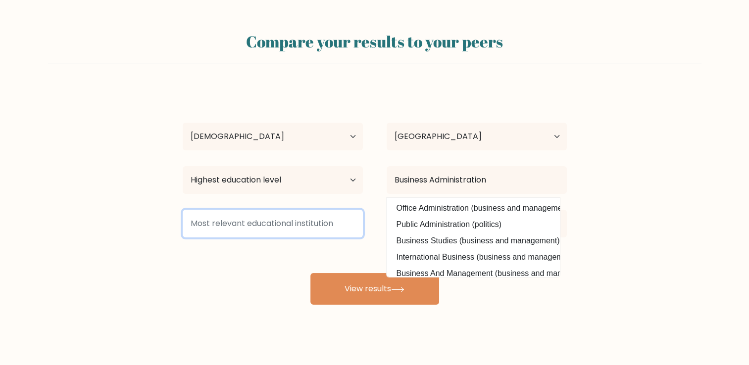
click at [349, 219] on input at bounding box center [273, 224] width 180 height 28
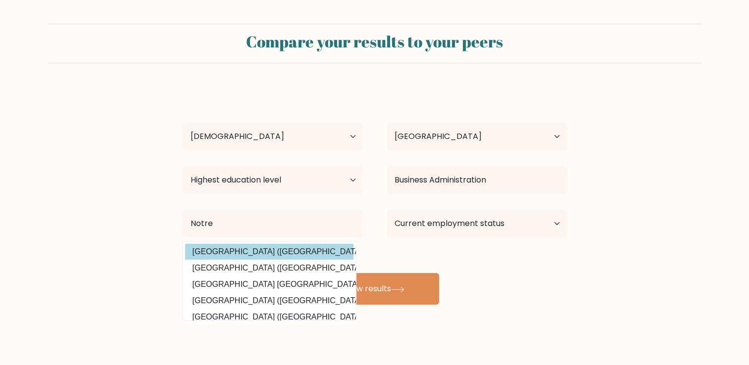
click at [337, 254] on option "Notre Dame University (Philippines)" at bounding box center [269, 252] width 168 height 16
type input "[GEOGRAPHIC_DATA]"
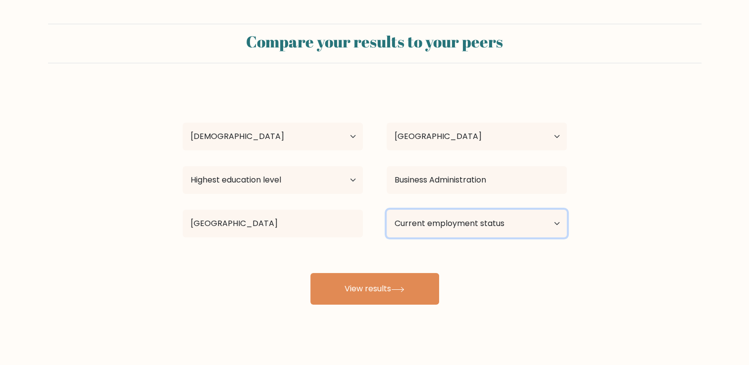
click at [469, 223] on select "Current employment status Employed Student Retired Other / prefer not to answer" at bounding box center [476, 224] width 180 height 28
select select "employed"
click at [386, 210] on select "Current employment status Employed Student Retired Other / prefer not to answer" at bounding box center [476, 224] width 180 height 28
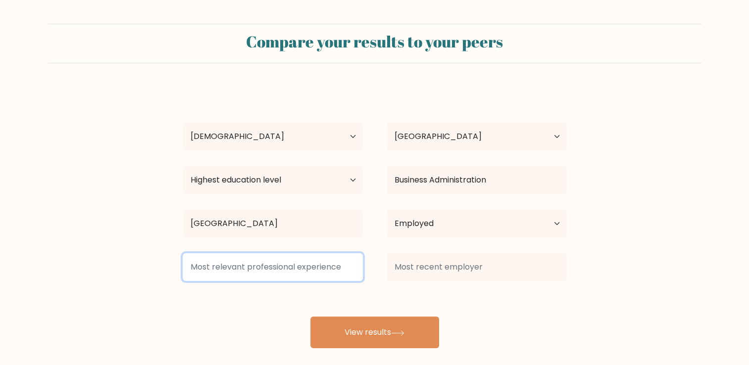
click at [333, 264] on input at bounding box center [273, 267] width 180 height 28
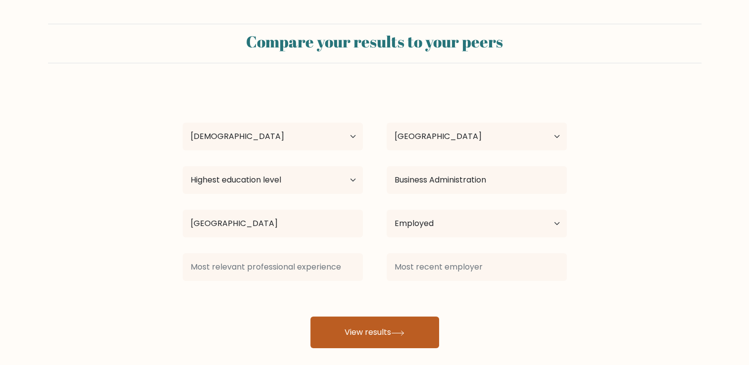
click at [386, 327] on button "View results" at bounding box center [374, 333] width 129 height 32
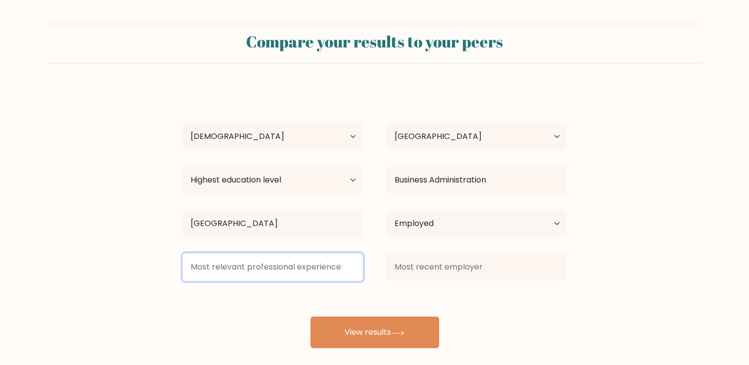
click at [316, 268] on input at bounding box center [273, 267] width 180 height 28
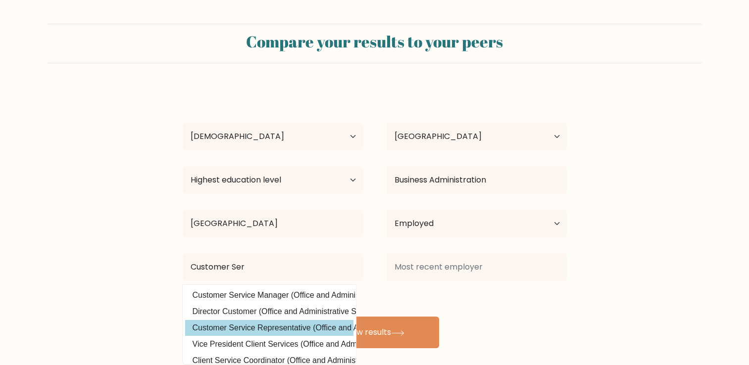
click at [289, 323] on option "Customer Service Representative (Office and Administrative Support)" at bounding box center [269, 328] width 168 height 16
type input "Customer Service Representative"
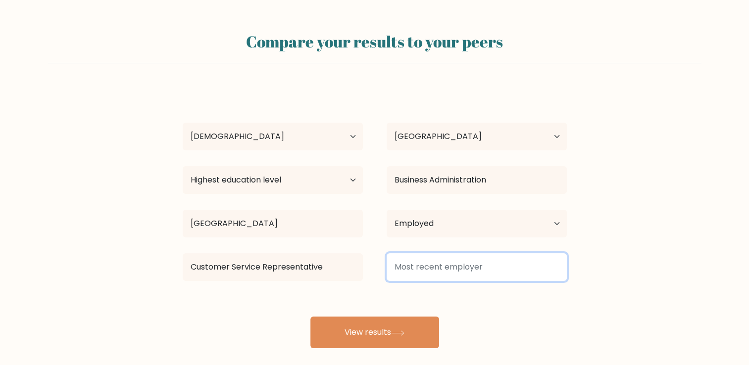
click at [449, 272] on input at bounding box center [476, 267] width 180 height 28
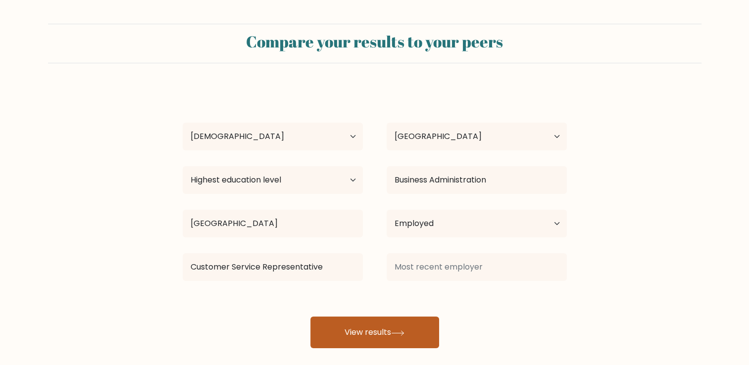
click at [401, 331] on icon at bounding box center [397, 333] width 13 height 5
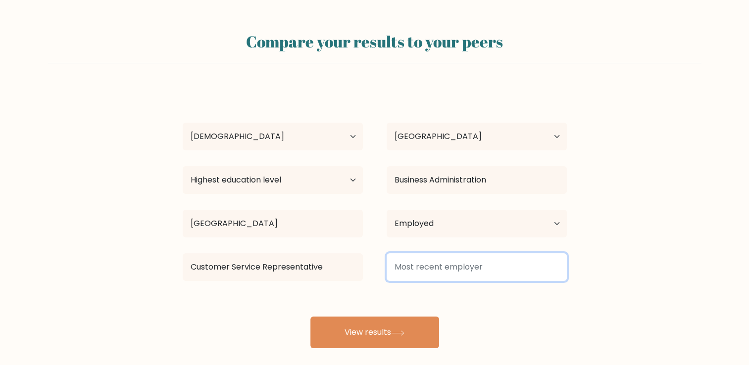
click at [443, 260] on input at bounding box center [476, 267] width 180 height 28
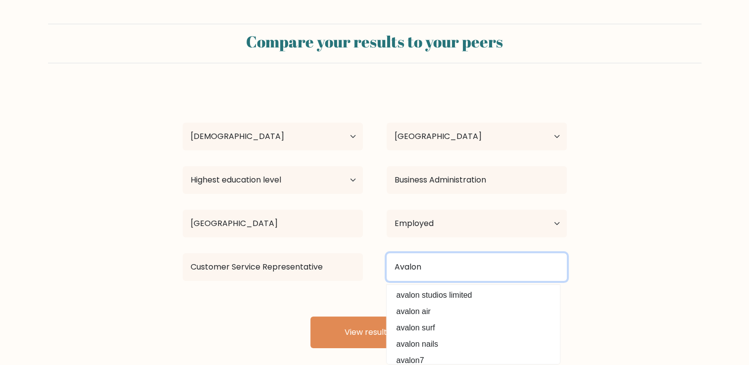
type input "Avalon"
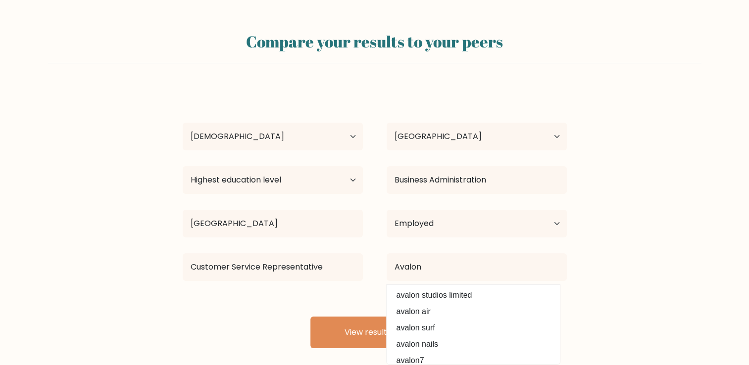
click at [353, 287] on div "Sarah Bernales Age Under 18 years old 18-24 years old 25-34 years old 35-44 yea…" at bounding box center [375, 217] width 396 height 261
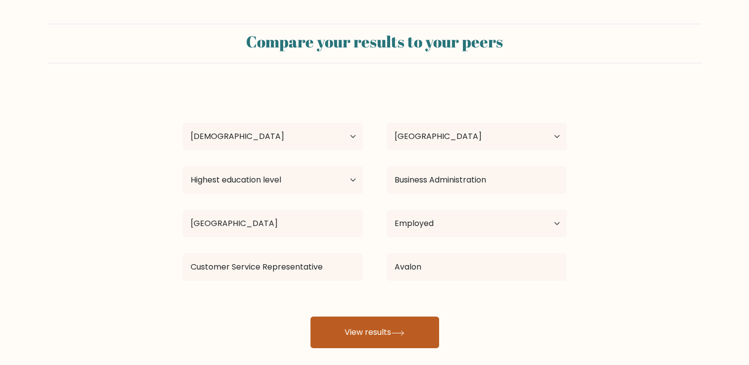
click at [391, 326] on button "View results" at bounding box center [374, 333] width 129 height 32
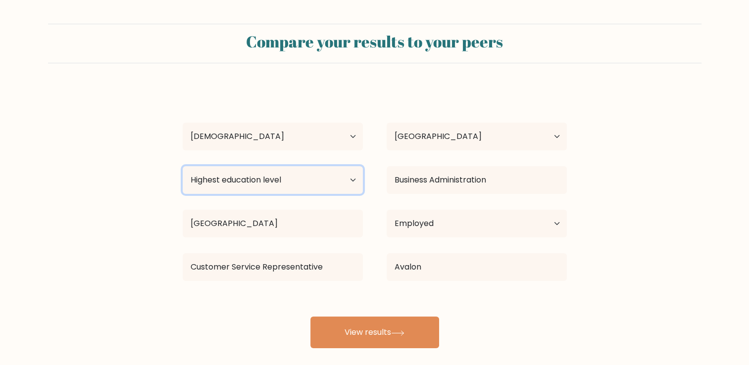
click at [309, 169] on select "Highest education level No schooling Primary Lower Secondary Upper Secondary Oc…" at bounding box center [273, 180] width 180 height 28
select select "bachelors_degree"
click at [183, 166] on select "Highest education level No schooling Primary Lower Secondary Upper Secondary Oc…" at bounding box center [273, 180] width 180 height 28
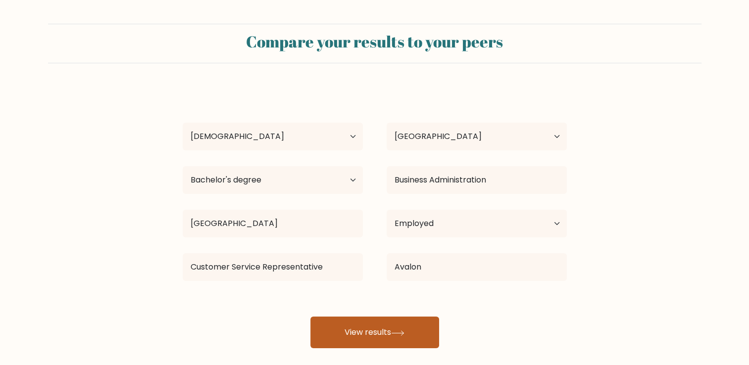
click at [390, 337] on button "View results" at bounding box center [374, 333] width 129 height 32
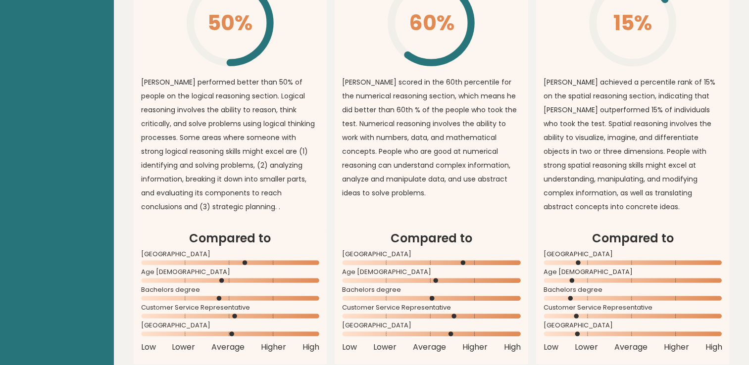
scroll to position [940, 0]
